Goal: Find specific page/section: Find specific page/section

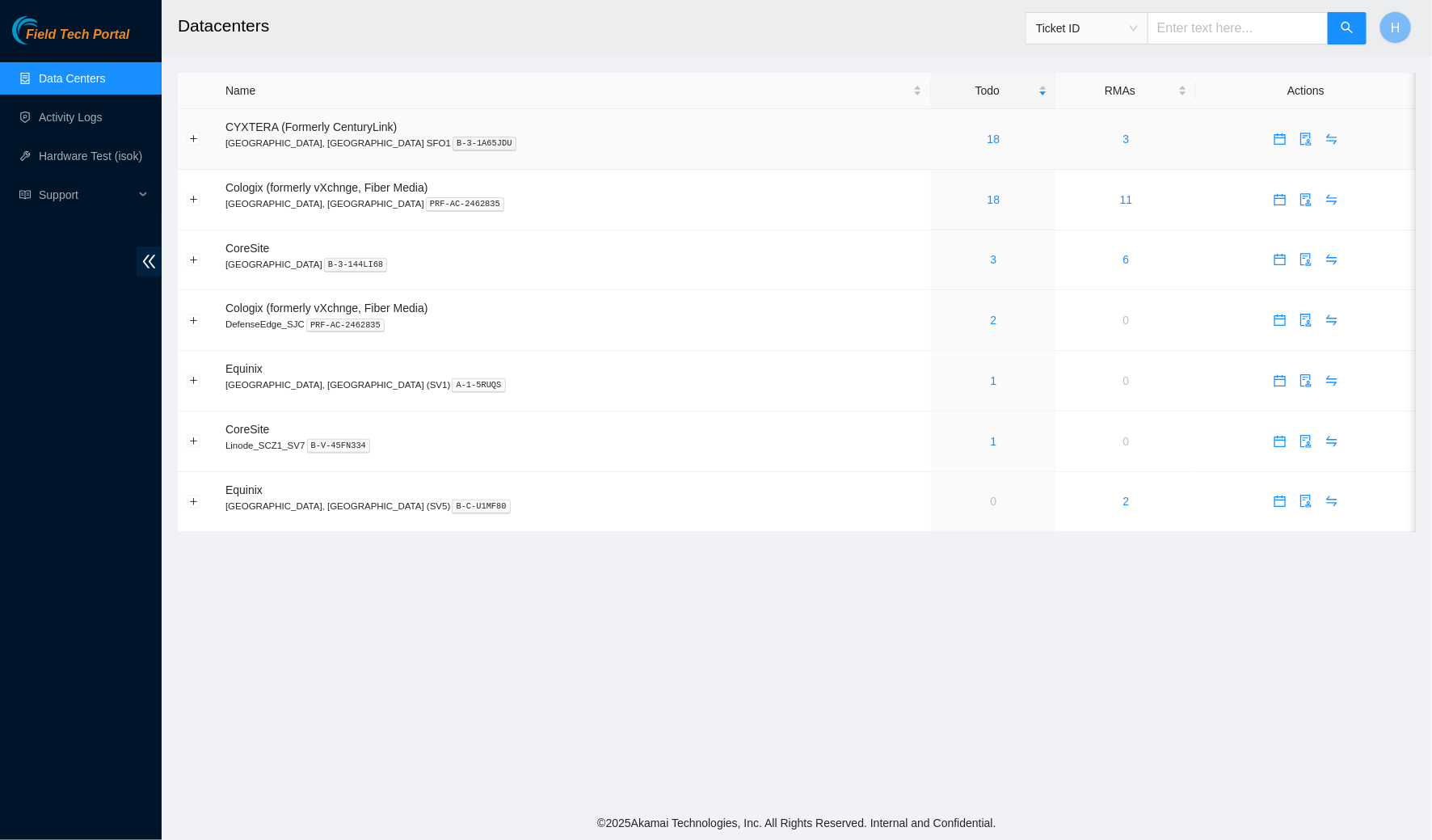
click at [940, 142] on div "18" at bounding box center [994, 139] width 108 height 18
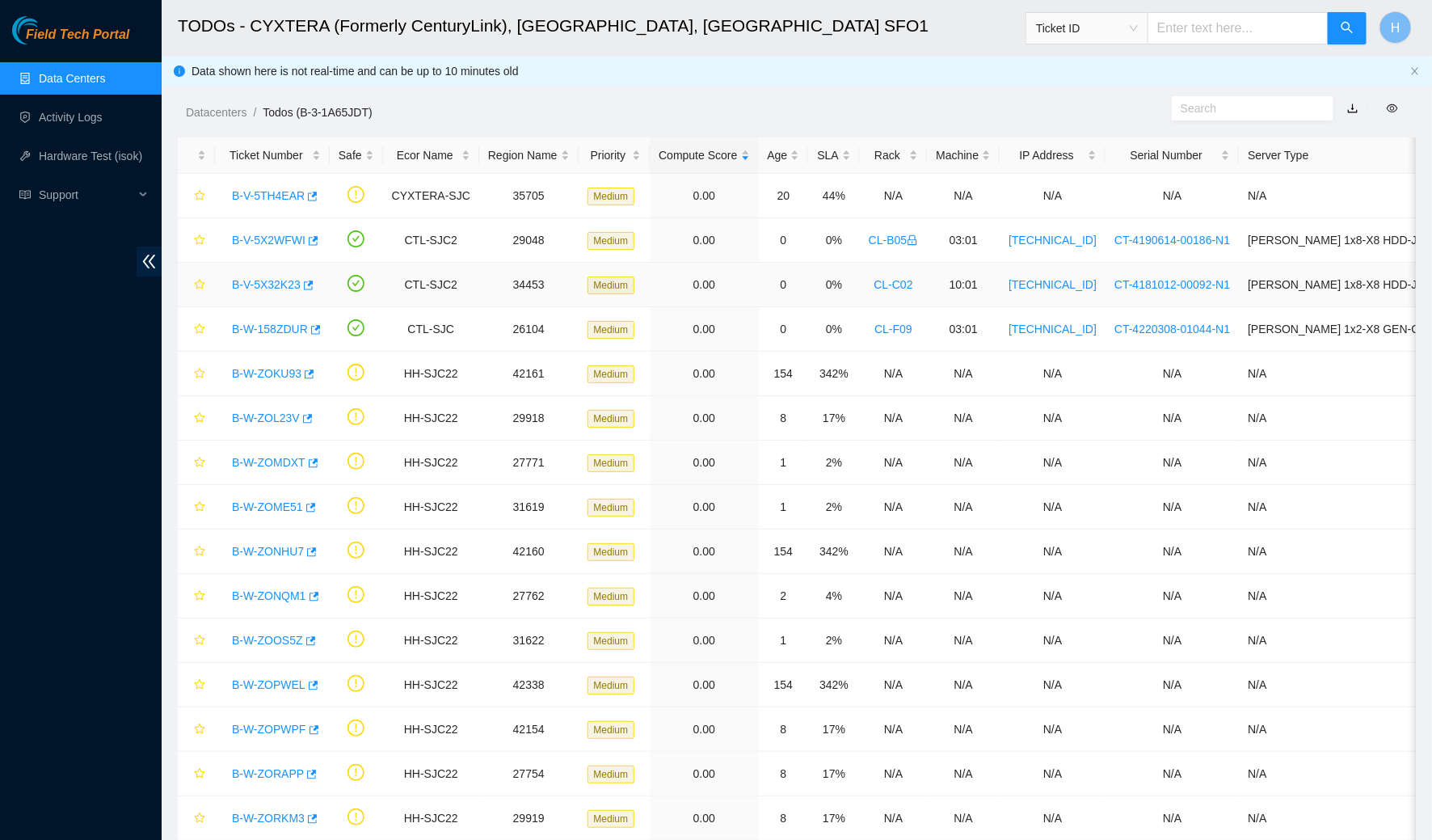
click at [259, 286] on link "B-V-5X32K23" at bounding box center [266, 284] width 69 height 13
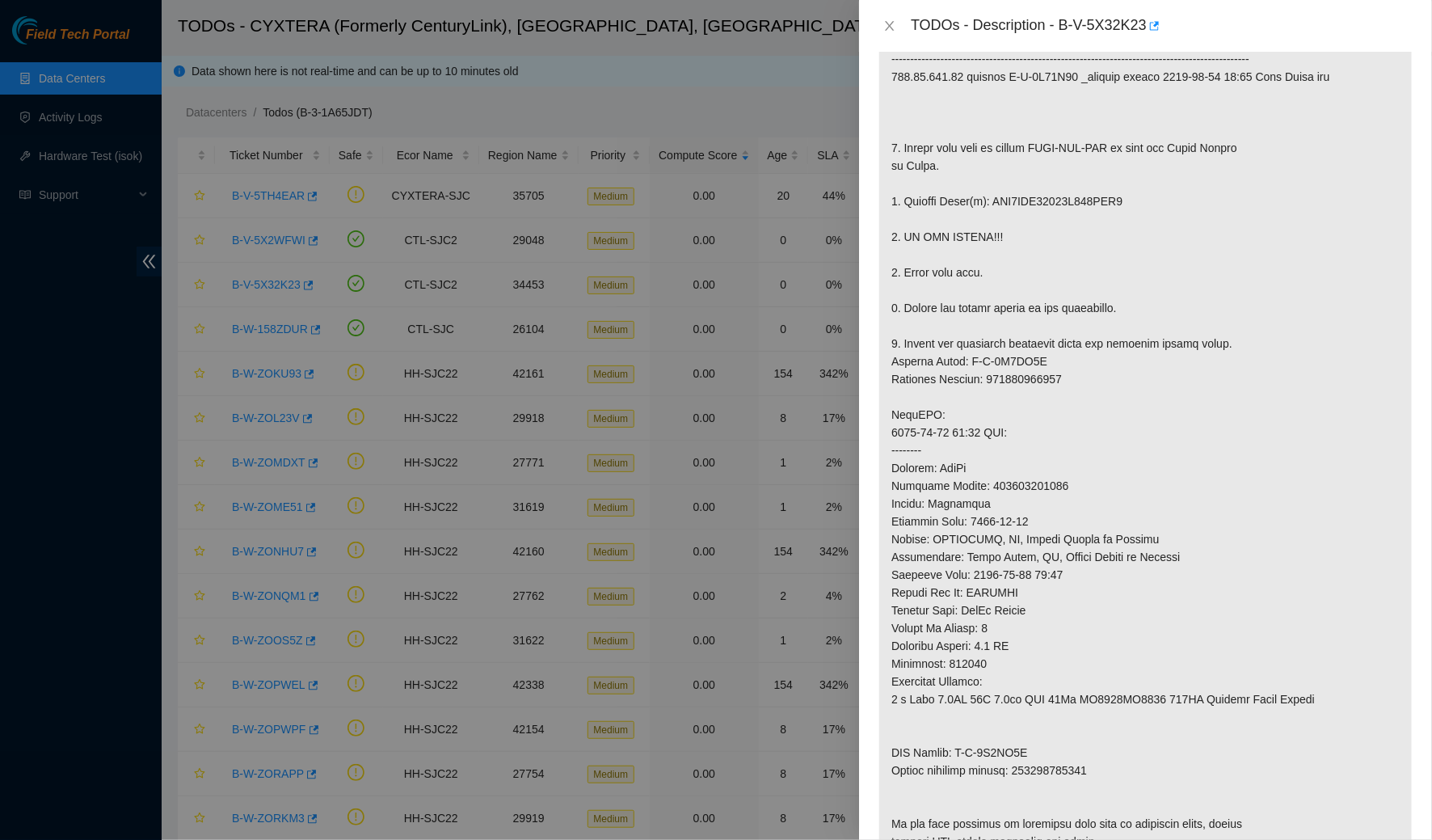
scroll to position [333, 0]
click at [893, 28] on icon "close" at bounding box center [890, 25] width 13 height 13
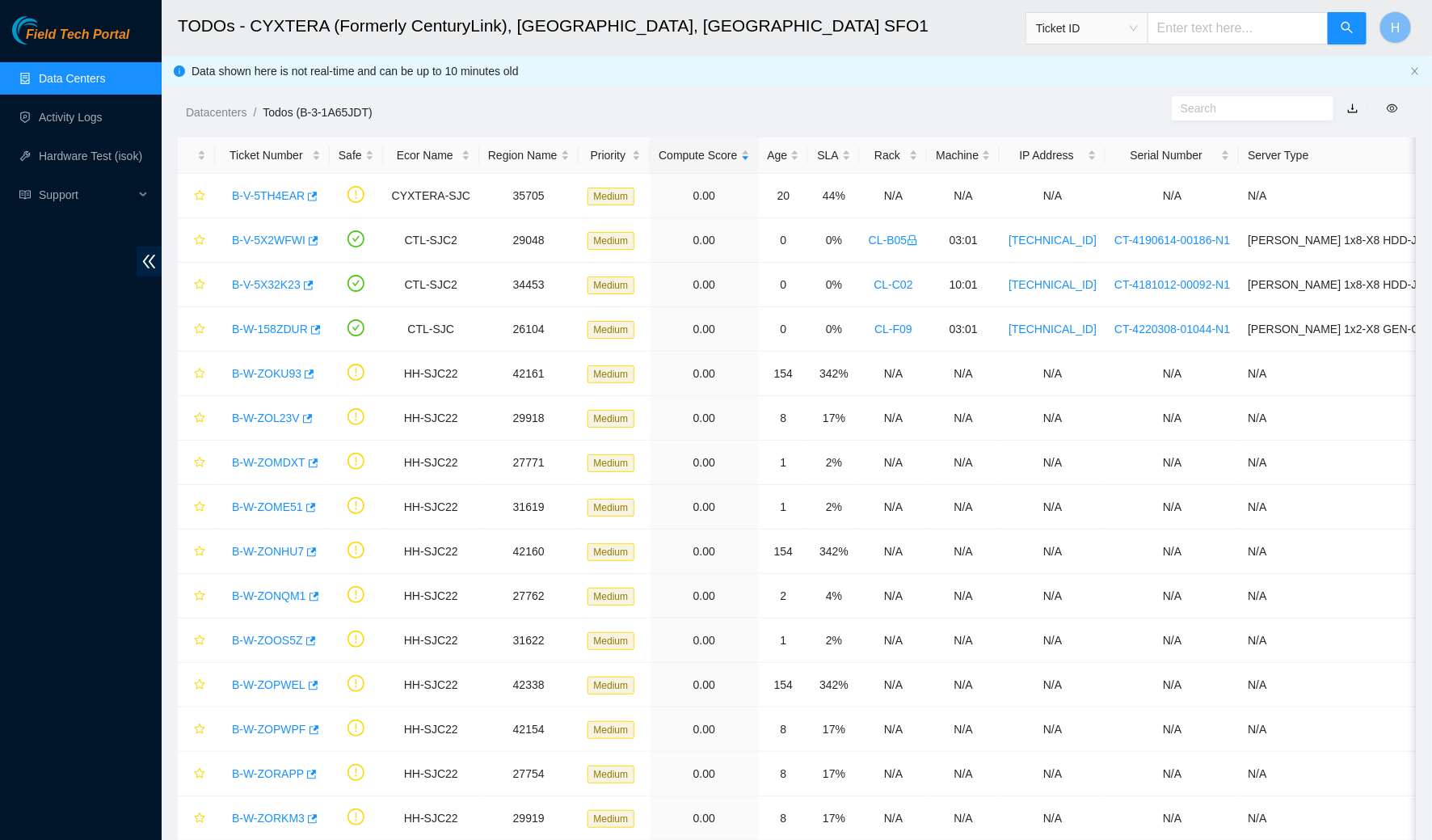
scroll to position [200, 0]
